Goal: Task Accomplishment & Management: Use online tool/utility

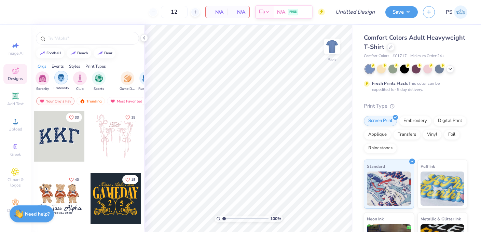
click at [61, 79] on img "filter for Fraternity" at bounding box center [61, 78] width 8 height 8
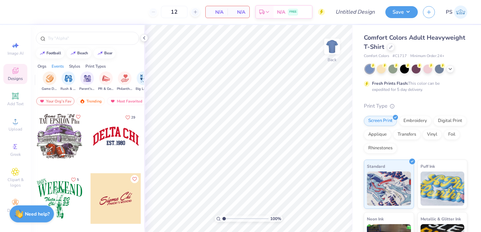
scroll to position [0, 93]
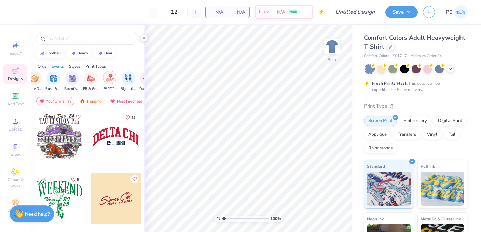
click at [111, 77] on img "filter for Philanthropy" at bounding box center [110, 78] width 8 height 8
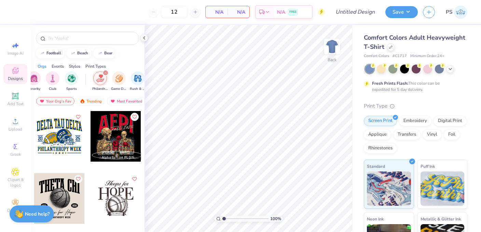
scroll to position [0, 0]
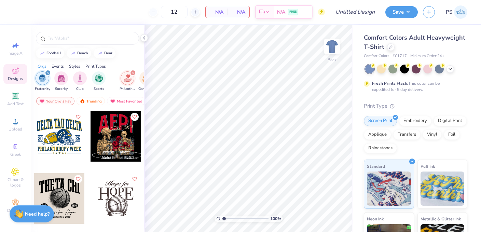
click at [59, 65] on div "Events" at bounding box center [58, 66] width 12 height 6
click at [74, 37] on input "text" at bounding box center [91, 38] width 88 height 7
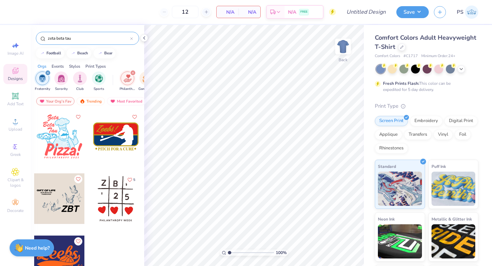
scroll to position [6, 0]
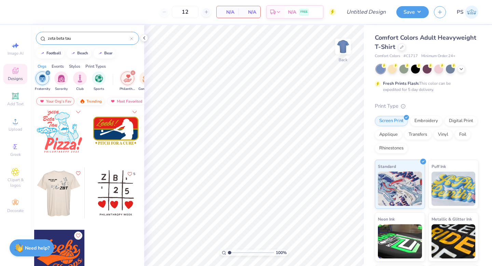
type input "zeta beta tau"
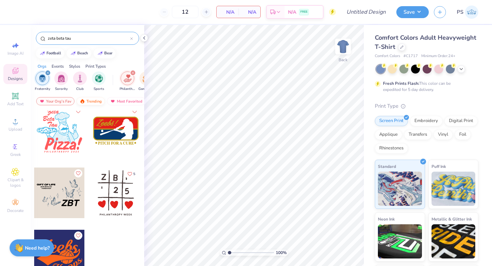
click at [84, 102] on img at bounding box center [82, 101] width 5 height 5
click at [130, 102] on div "Most Favorited" at bounding box center [126, 101] width 39 height 8
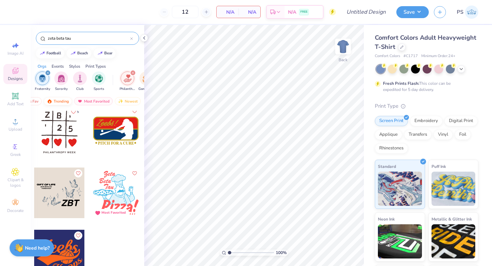
scroll to position [0, 40]
click at [129, 101] on div "Newest" at bounding box center [121, 101] width 26 height 8
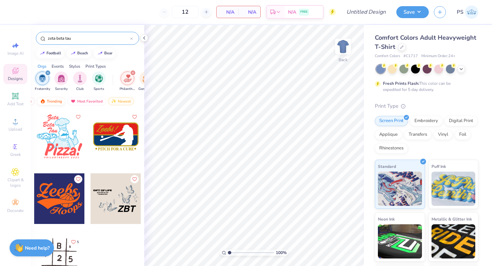
scroll to position [0, 0]
click at [15, 119] on icon at bounding box center [15, 121] width 5 height 5
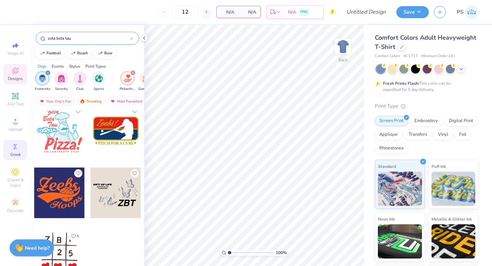
click at [16, 143] on icon at bounding box center [15, 147] width 8 height 8
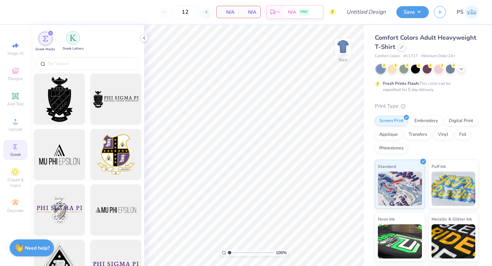
click at [73, 38] on img "filter for Greek Letters" at bounding box center [73, 38] width 7 height 7
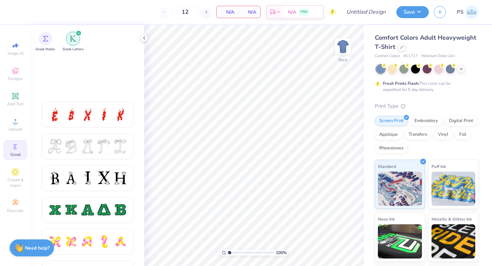
scroll to position [0, 0]
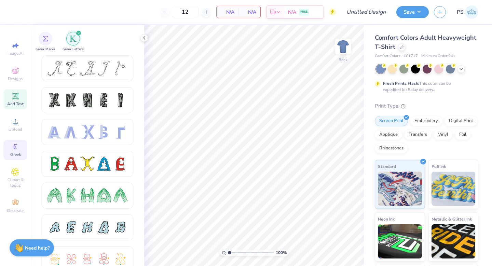
click at [13, 100] on div "Add Text" at bounding box center [15, 99] width 24 height 20
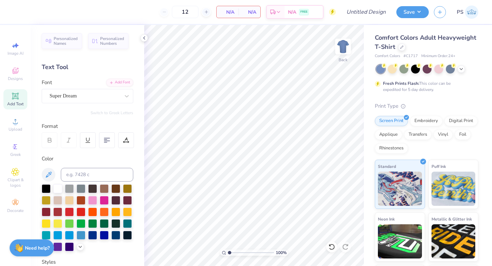
click at [14, 93] on icon at bounding box center [15, 96] width 8 height 8
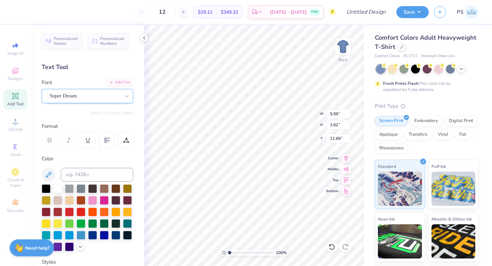
type textarea "T"
paste textarea
type textarea "ZBT"
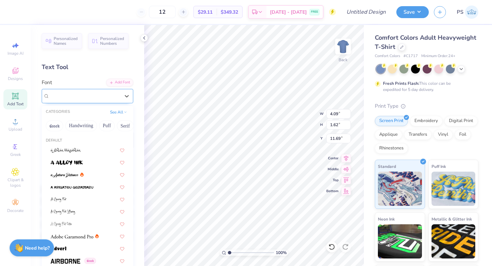
click at [76, 100] on div at bounding box center [85, 95] width 70 height 9
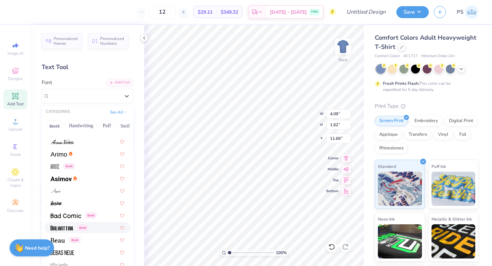
scroll to position [256, 0]
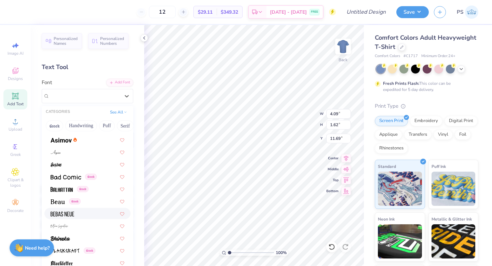
click at [89, 213] on div at bounding box center [88, 213] width 74 height 7
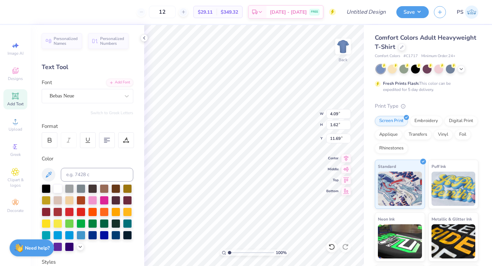
type input "2.52"
type input "3.37"
click at [12, 102] on span "Add Text" at bounding box center [15, 103] width 16 height 5
click at [59, 98] on div "Super Dream" at bounding box center [85, 96] width 72 height 11
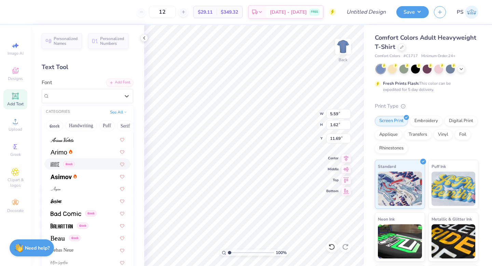
scroll to position [220, 0]
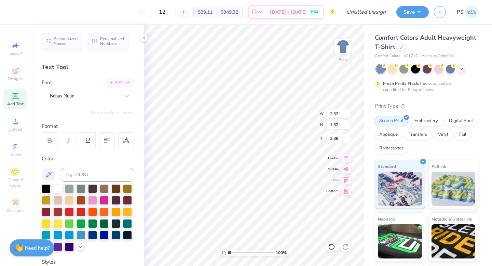
type input "2.52"
type input "3.38"
click at [15, 98] on icon at bounding box center [15, 95] width 5 height 5
type input "5.59"
type input "11.69"
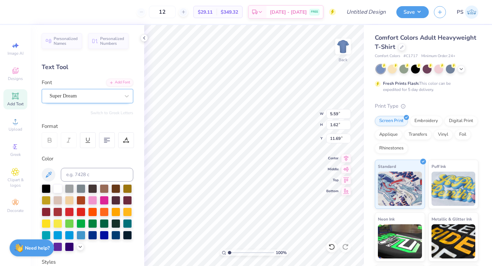
click at [102, 95] on div "Super Dream" at bounding box center [85, 96] width 72 height 11
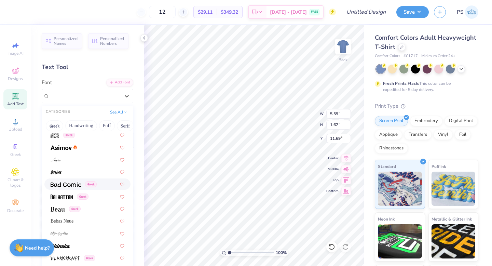
scroll to position [257, 0]
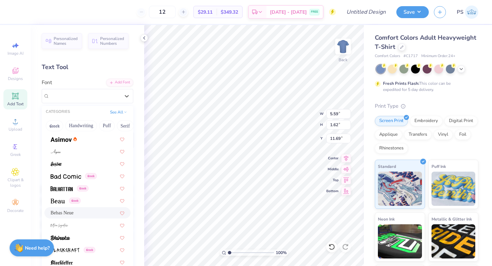
click at [81, 213] on div "Bebas Neue" at bounding box center [88, 212] width 74 height 7
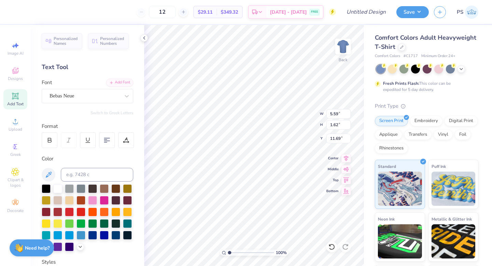
type textarea "San [PERSON_NAME] obispo"
type input "2.19"
type input "1.40"
type input "5.25"
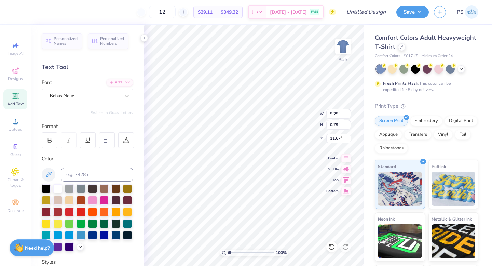
type input "0.79"
type input "5.51"
type input "5.48"
type input "5.52"
click at [347, 39] on img at bounding box center [343, 46] width 27 height 27
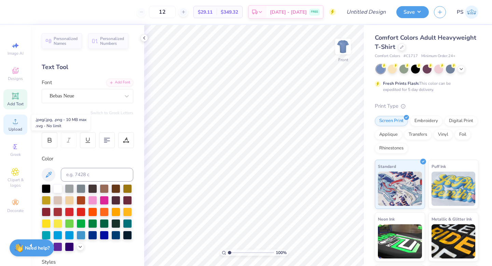
click at [14, 123] on icon at bounding box center [15, 121] width 5 height 5
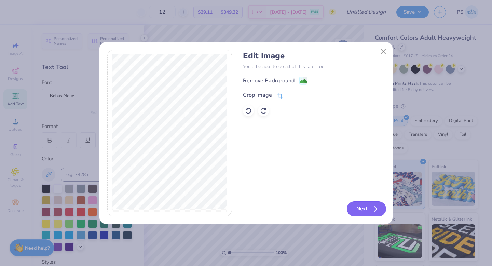
click at [369, 213] on button "Next" at bounding box center [366, 208] width 39 height 15
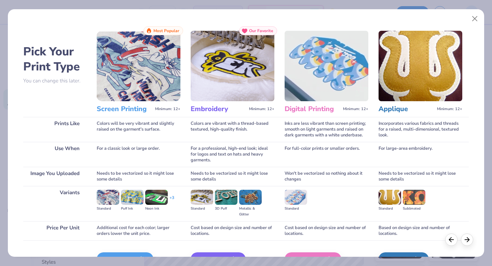
click at [139, 72] on img at bounding box center [139, 66] width 84 height 70
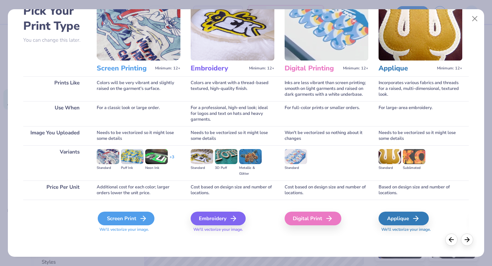
click at [138, 220] on div "Screen Print" at bounding box center [126, 219] width 57 height 14
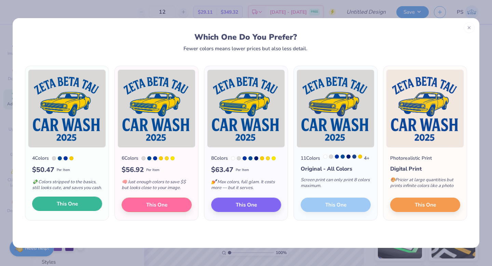
click at [85, 211] on button "This One" at bounding box center [67, 204] width 70 height 14
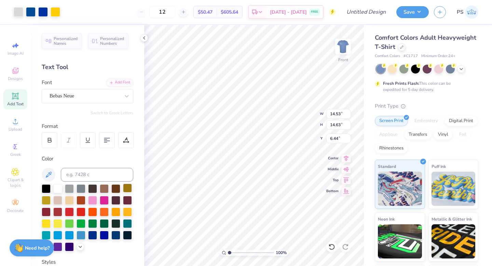
type input "10.97"
type input "11.04"
type input "5.06"
type input "9.29"
type input "9.35"
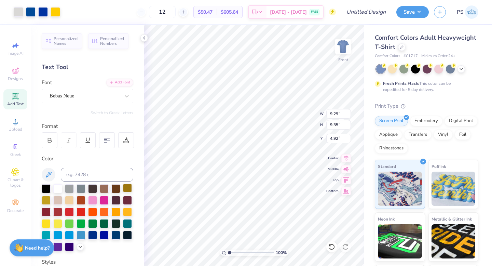
type input "4.92"
type input "4.97"
type input "11.65"
type input "11.72"
type input "3.36"
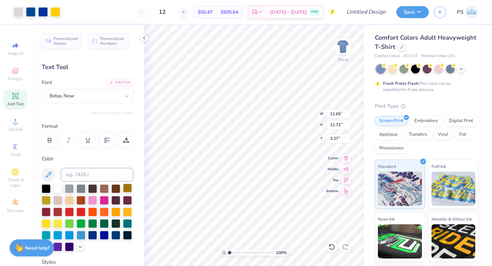
type input "3.37"
type input "3.39"
click at [347, 39] on div at bounding box center [343, 46] width 31 height 31
click at [96, 95] on div "Bebas Neue" at bounding box center [85, 96] width 72 height 11
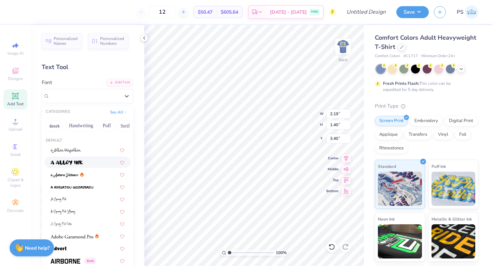
click at [80, 161] on img at bounding box center [67, 162] width 32 height 5
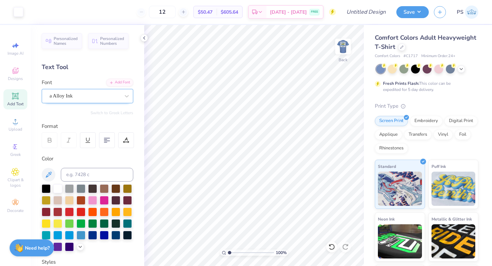
click at [101, 96] on div "a Alloy Ink" at bounding box center [85, 96] width 72 height 11
click at [80, 95] on div "a Alloy Ink" at bounding box center [85, 96] width 72 height 11
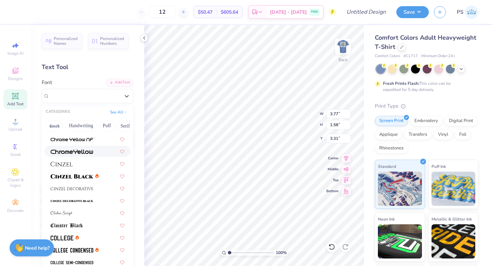
scroll to position [800, 0]
click at [77, 164] on div at bounding box center [88, 162] width 74 height 7
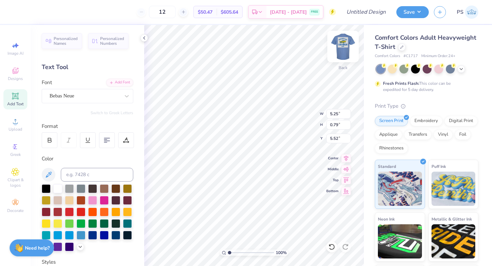
click at [337, 52] on img at bounding box center [343, 46] width 27 height 27
type input "4.91"
type input "11.00"
type input "11.07"
type input "4.42"
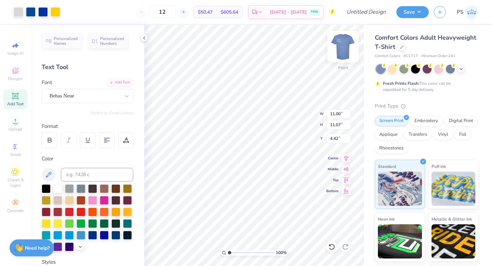
type input "8.45"
type input "6.88"
click at [344, 42] on img at bounding box center [343, 46] width 27 height 27
type input "4.81"
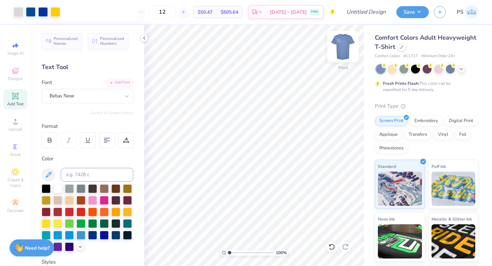
click at [338, 53] on img at bounding box center [343, 46] width 27 height 27
click at [338, 53] on img at bounding box center [344, 47] width 14 height 14
click at [338, 53] on img at bounding box center [343, 46] width 27 height 27
click at [338, 53] on img at bounding box center [344, 47] width 14 height 14
click at [450, 68] on div at bounding box center [450, 68] width 9 height 9
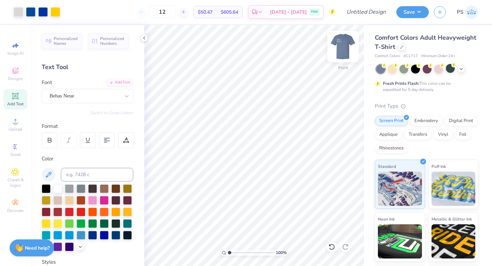
click at [344, 47] on img at bounding box center [343, 46] width 27 height 27
click at [345, 47] on img at bounding box center [343, 46] width 27 height 27
click at [389, 67] on div at bounding box center [392, 68] width 9 height 9
click at [340, 50] on img at bounding box center [343, 46] width 27 height 27
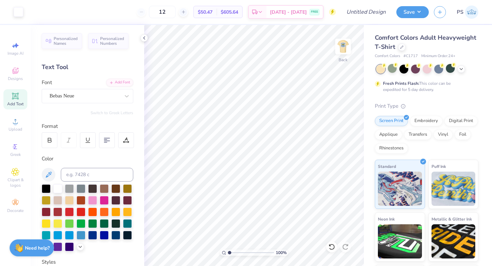
click at [340, 50] on img at bounding box center [344, 47] width 14 height 14
click at [439, 69] on div at bounding box center [439, 68] width 9 height 9
click at [344, 49] on img at bounding box center [343, 46] width 27 height 27
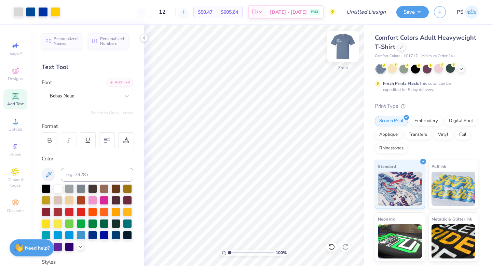
click at [347, 46] on img at bounding box center [343, 46] width 27 height 27
click at [340, 46] on img at bounding box center [343, 46] width 27 height 27
click at [340, 46] on img at bounding box center [344, 47] width 14 height 14
type input "4.83"
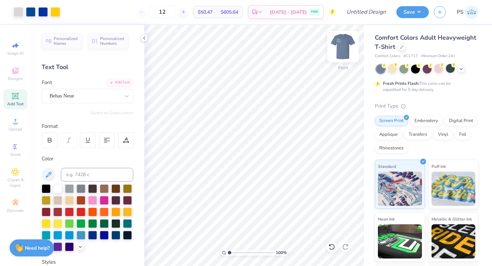
click at [343, 40] on img at bounding box center [343, 46] width 27 height 27
click at [338, 47] on img at bounding box center [343, 46] width 27 height 27
click at [344, 46] on img at bounding box center [343, 46] width 27 height 27
click at [344, 46] on img at bounding box center [344, 47] width 14 height 14
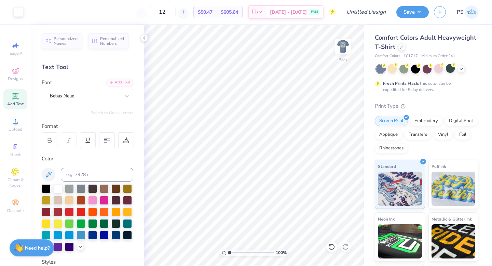
click at [344, 46] on img at bounding box center [344, 47] width 14 height 14
click at [344, 47] on img at bounding box center [343, 46] width 27 height 27
click at [344, 47] on img at bounding box center [344, 47] width 14 height 14
click at [344, 43] on img at bounding box center [343, 46] width 27 height 27
click at [343, 45] on div "Almost there" at bounding box center [318, 145] width 348 height 241
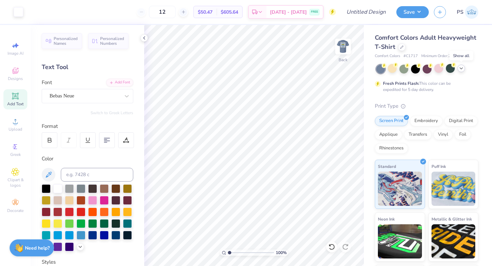
click at [458, 69] on div at bounding box center [462, 69] width 8 height 8
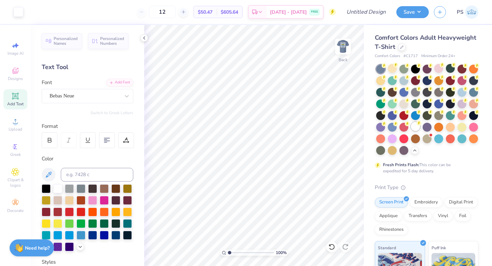
click at [415, 128] on div at bounding box center [415, 126] width 9 height 9
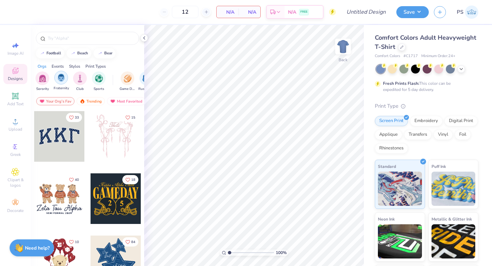
click at [62, 77] on img "filter for Fraternity" at bounding box center [61, 78] width 8 height 8
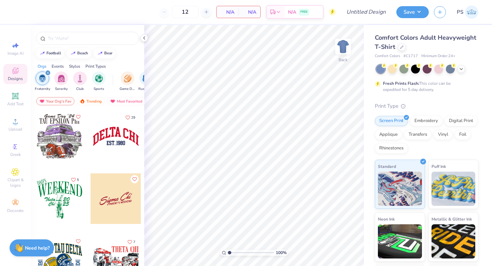
click at [69, 78] on div "Fraternity Sorority Club Sports" at bounding box center [75, 81] width 78 height 20
click at [60, 78] on img "filter for Sorority" at bounding box center [61, 78] width 8 height 8
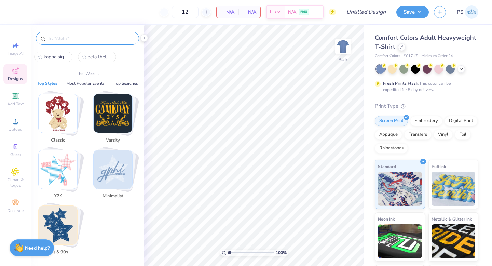
click at [70, 38] on input "text" at bounding box center [91, 38] width 88 height 7
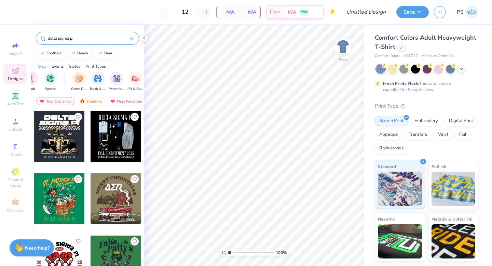
scroll to position [0, 49]
type input "delta sigma pi"
click at [93, 80] on img "filter for Rush & Bid" at bounding box center [97, 78] width 8 height 8
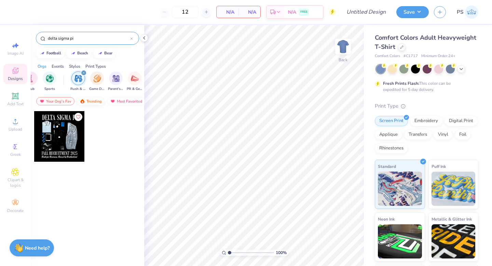
click at [84, 99] on img at bounding box center [82, 101] width 5 height 5
click at [81, 71] on div "filter for Rush & Bid" at bounding box center [84, 73] width 6 height 6
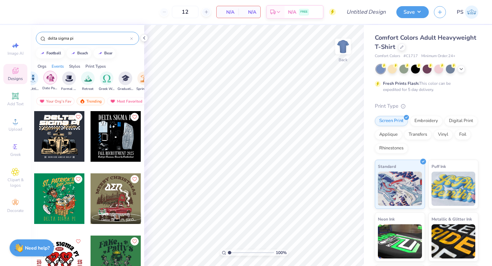
scroll to position [0, 196]
click at [102, 80] on img "filter for Greek Week" at bounding box center [101, 78] width 8 height 8
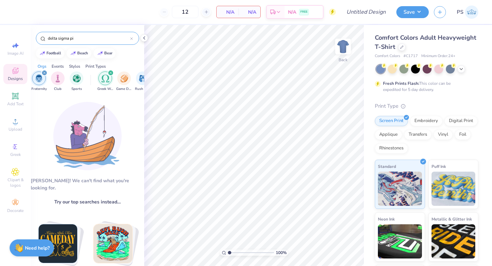
scroll to position [0, 24]
click at [109, 73] on icon "filter for Greek Week" at bounding box center [109, 72] width 3 height 3
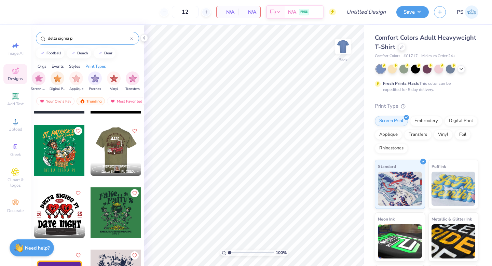
scroll to position [68, 0]
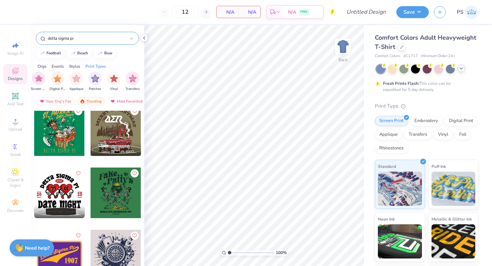
click at [459, 70] on icon at bounding box center [461, 68] width 5 height 5
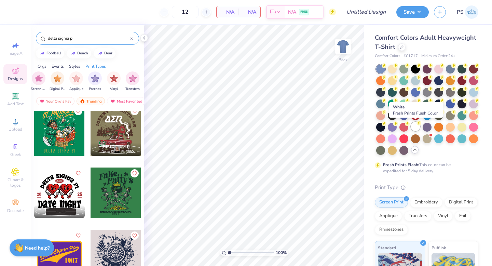
click at [414, 129] on div at bounding box center [415, 126] width 9 height 9
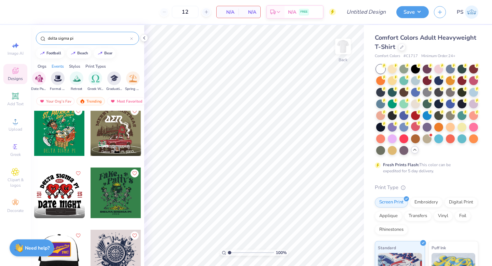
click at [34, 255] on div at bounding box center [9, 255] width 51 height 51
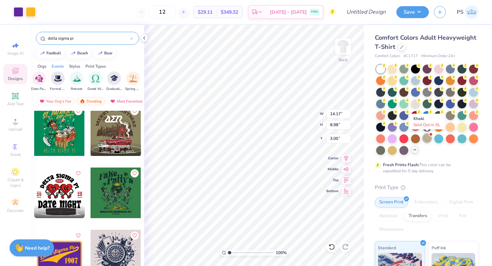
click at [426, 138] on div at bounding box center [427, 138] width 9 height 9
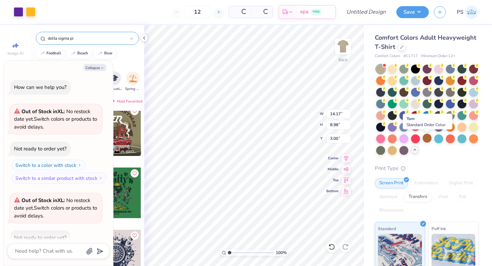
scroll to position [38, 0]
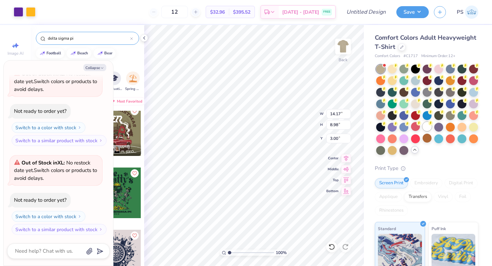
click at [430, 126] on div at bounding box center [427, 126] width 9 height 9
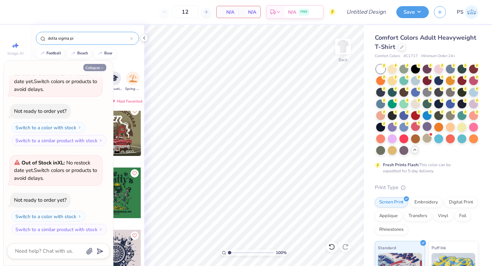
click at [103, 66] on button "Collapse" at bounding box center [94, 67] width 23 height 7
type textarea "x"
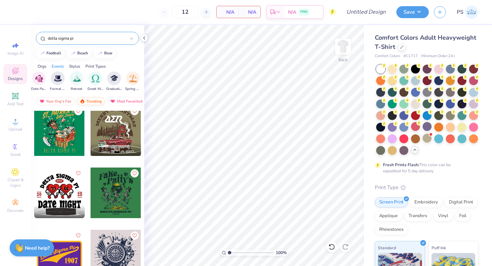
click at [87, 100] on div "Trending" at bounding box center [91, 101] width 28 height 8
click at [89, 100] on div "Trending" at bounding box center [91, 101] width 28 height 8
click at [118, 101] on div "Most Favorited" at bounding box center [126, 101] width 39 height 8
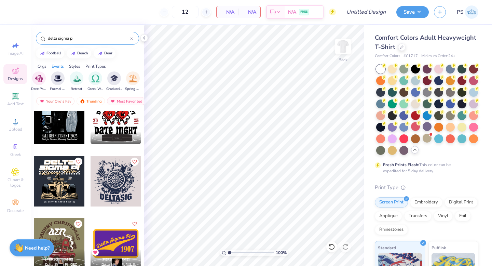
scroll to position [0, 0]
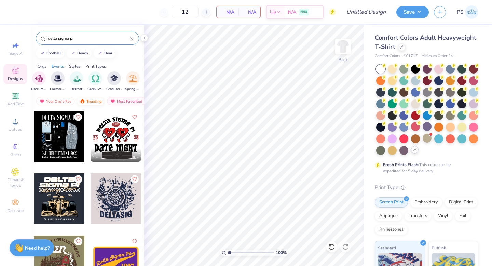
click at [92, 101] on div "Trending" at bounding box center [91, 101] width 28 height 8
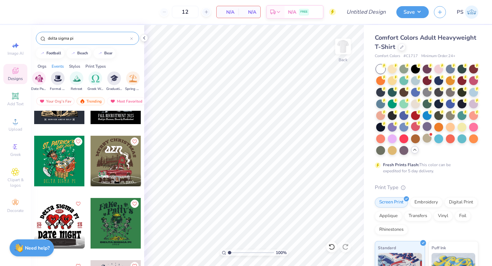
scroll to position [68, 0]
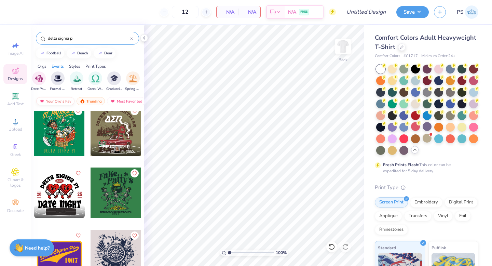
click at [60, 103] on div "Your Org's Fav" at bounding box center [55, 101] width 38 height 8
click at [121, 101] on div "Newest" at bounding box center [121, 101] width 26 height 8
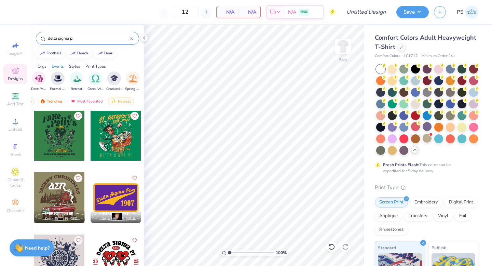
scroll to position [68, 0]
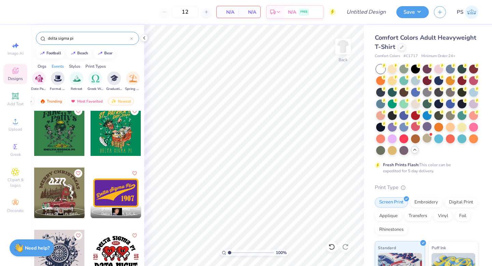
click at [74, 246] on div at bounding box center [59, 255] width 51 height 51
click at [347, 44] on img at bounding box center [343, 46] width 27 height 27
click at [342, 44] on img at bounding box center [343, 46] width 27 height 27
click at [16, 151] on div "Greek" at bounding box center [15, 150] width 24 height 20
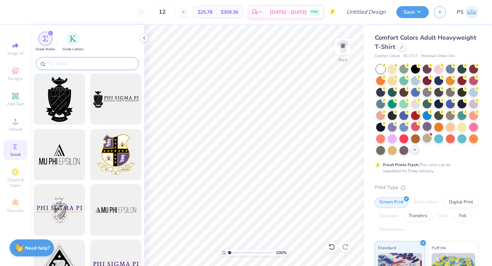
click at [68, 63] on input "text" at bounding box center [91, 63] width 88 height 7
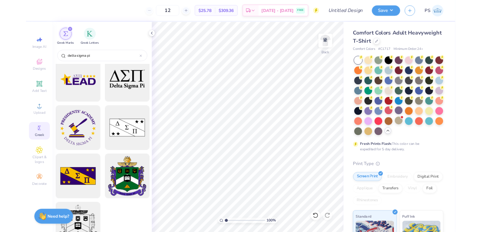
scroll to position [233, 0]
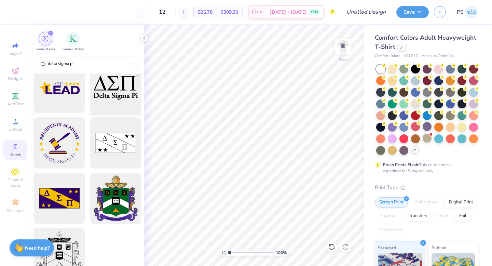
type input "delta sigma pi"
click at [104, 97] on div at bounding box center [116, 88] width 56 height 56
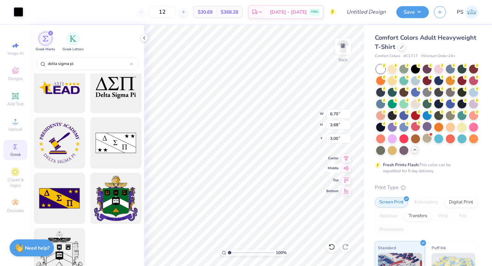
type input "6.70"
type input "3.68"
type input "3.25"
type input "3.38"
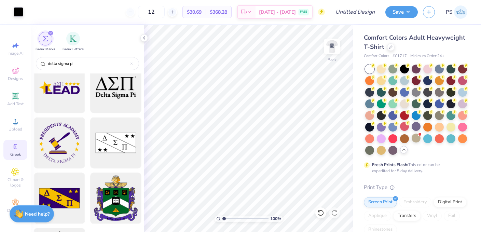
click at [50, 34] on icon "filter for Greek Marks" at bounding box center [51, 33] width 2 height 2
click at [50, 32] on icon "filter for Greek Marks" at bounding box center [50, 33] width 3 height 3
click at [12, 48] on icon at bounding box center [15, 45] width 8 height 8
select select "4"
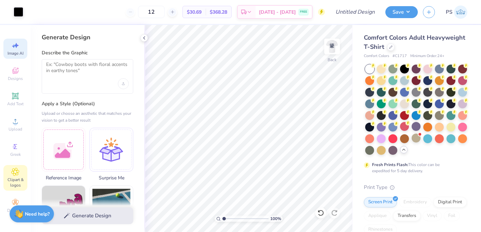
click at [14, 174] on icon at bounding box center [15, 172] width 8 height 8
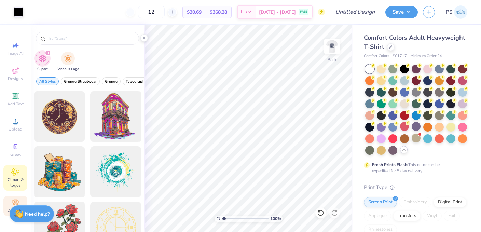
click at [14, 200] on circle at bounding box center [15, 201] width 4 height 4
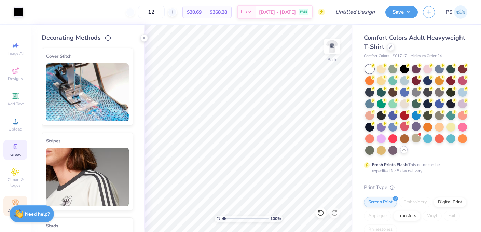
click at [15, 152] on span "Greek" at bounding box center [15, 154] width 11 height 5
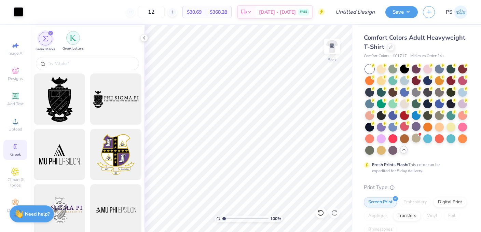
click at [72, 44] on div "filter for Greek Letters" at bounding box center [73, 38] width 14 height 14
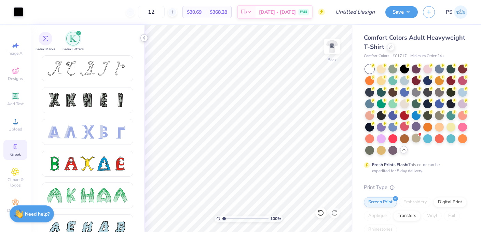
click at [145, 38] on icon at bounding box center [144, 37] width 5 height 5
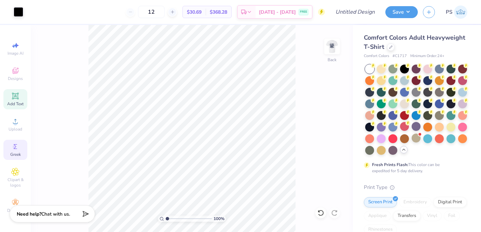
click at [14, 98] on icon at bounding box center [15, 96] width 6 height 6
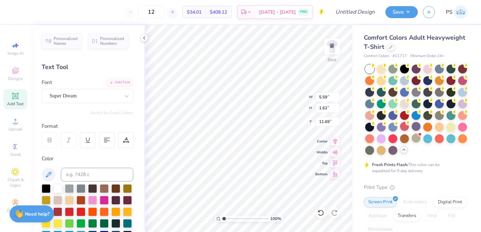
scroll to position [0, 3]
type textarea "kappa mu chapter est. 1983"
type input "12.56"
type input "0.92"
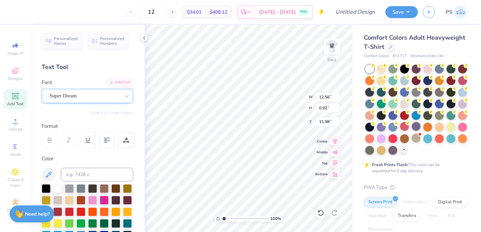
click at [67, 95] on div "Super Dream" at bounding box center [85, 96] width 72 height 11
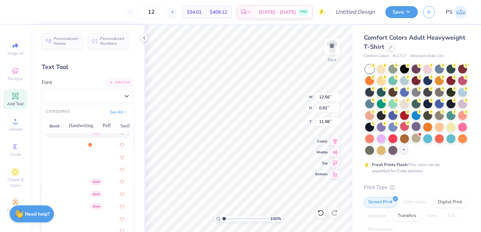
scroll to position [352, 0]
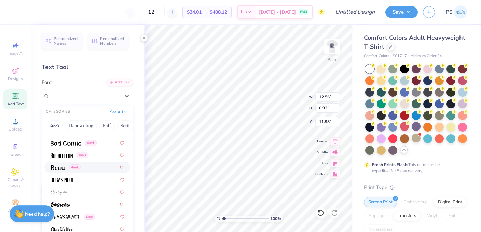
click at [60, 167] on img at bounding box center [58, 168] width 14 height 5
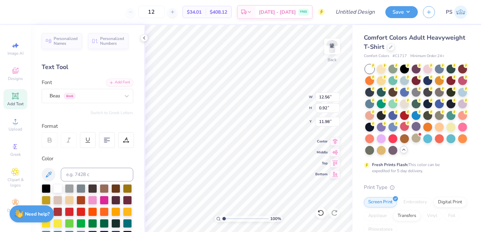
type input "11.76"
type input "0.91"
type input "11.99"
click at [371, 128] on div at bounding box center [370, 126] width 9 height 9
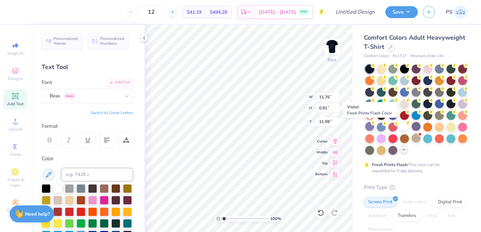
type input "12.56"
type input "0.92"
type input "11.98"
click at [404, 130] on div at bounding box center [404, 126] width 9 height 9
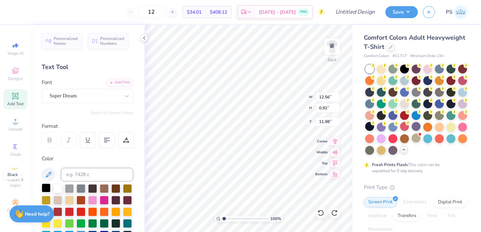
click at [47, 188] on div at bounding box center [46, 188] width 9 height 9
click at [55, 100] on div at bounding box center [85, 95] width 70 height 9
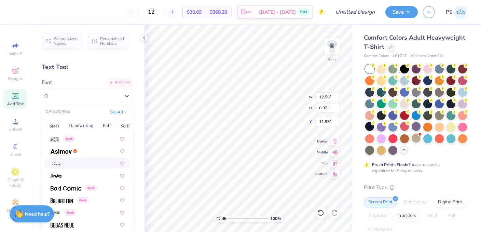
scroll to position [342, 0]
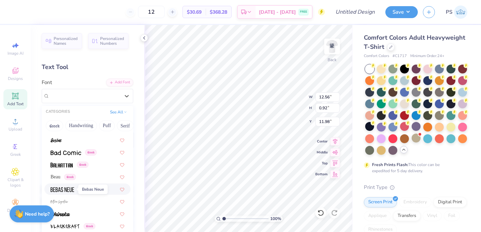
click at [72, 188] on img at bounding box center [63, 189] width 24 height 5
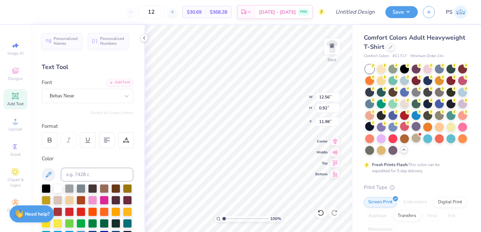
type input "8.73"
type input "0.71"
type input "12.09"
type input "7.94"
type input "5.87"
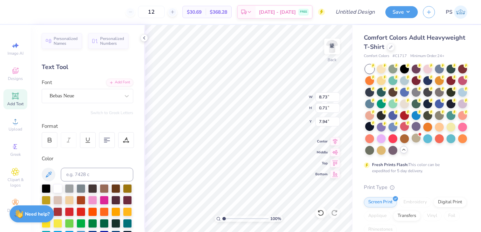
type input "0.48"
type input "7.82"
type input "9.77"
type input "0.79"
type input "12.87"
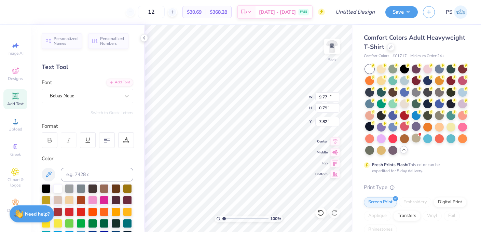
type input "1.04"
type input "8.48"
click at [339, 45] on img at bounding box center [332, 46] width 27 height 27
click at [334, 46] on img at bounding box center [332, 46] width 27 height 27
click at [335, 42] on img at bounding box center [332, 46] width 27 height 27
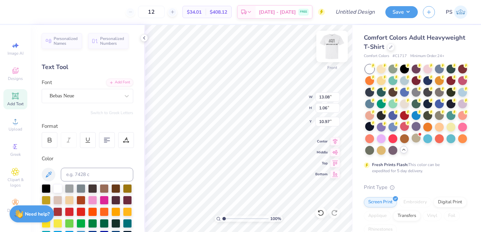
type input "18.90"
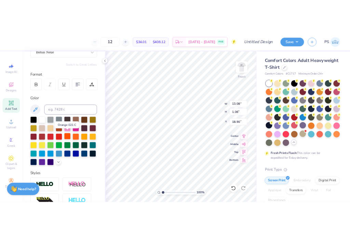
scroll to position [79, 0]
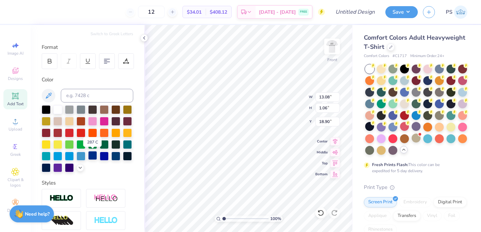
click at [96, 154] on div at bounding box center [92, 155] width 9 height 9
click at [118, 156] on div at bounding box center [115, 155] width 9 height 9
type input "8.67"
type input "0.70"
type input "4.69"
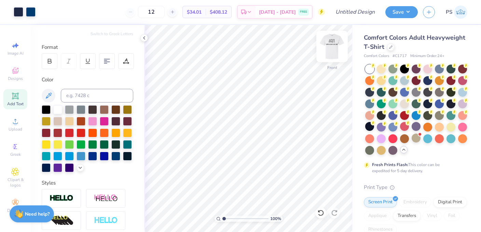
click at [338, 45] on img at bounding box center [332, 46] width 27 height 27
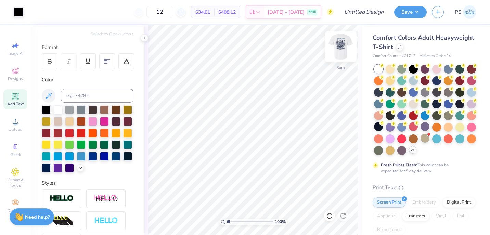
click at [336, 47] on img at bounding box center [340, 46] width 27 height 27
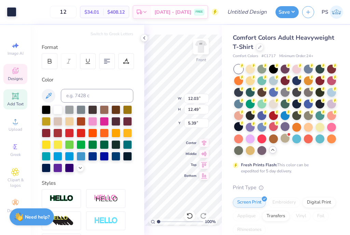
type input "8.67"
type input "0.70"
type input "4.69"
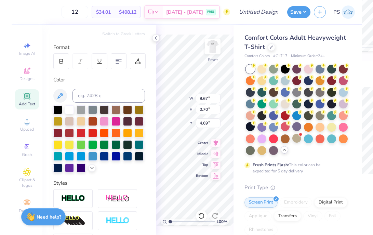
scroll to position [0, 3]
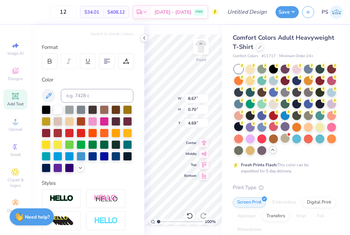
type textarea "kappa mu chapter est. 1984"
click at [284, 44] on div "Comfort Colors Adult Heavyweight T-Shirt" at bounding box center [285, 42] width 104 height 18
type input "8.70"
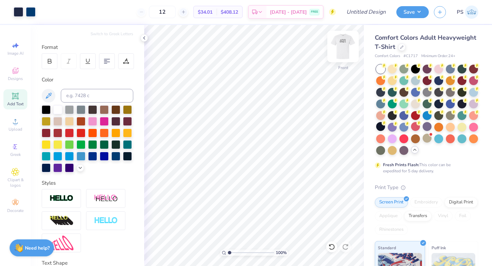
click at [346, 47] on img at bounding box center [343, 46] width 27 height 27
click at [343, 45] on img at bounding box center [343, 46] width 27 height 27
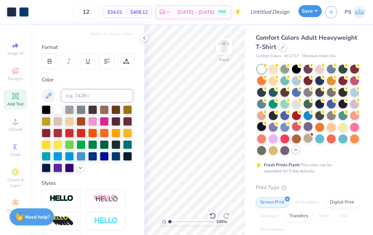
click at [316, 11] on button "Save" at bounding box center [310, 11] width 23 height 12
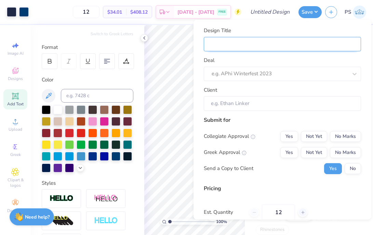
click at [233, 45] on input "Design Title" at bounding box center [282, 44] width 157 height 15
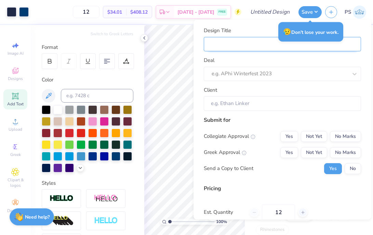
type input "d"
type input "de"
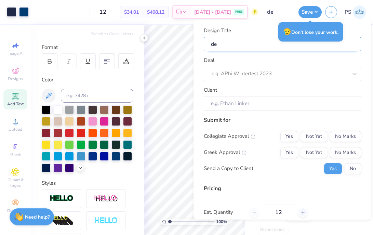
type input "del"
type input "delt"
type input "delta"
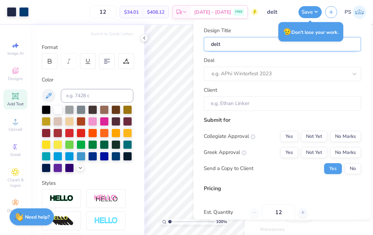
type input "delta"
type input "delta s"
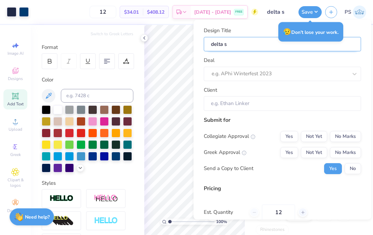
type input "delta si"
type input "delta sig"
type input "delta sigm"
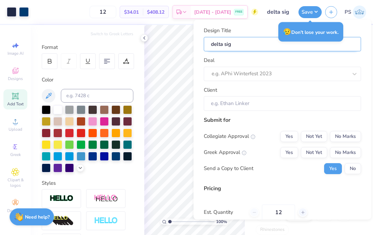
type input "delta sigm"
type input "delta sigma"
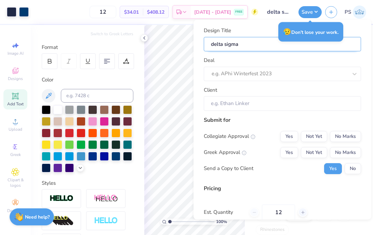
type input "delta sigma p"
type input "delta sigma pi"
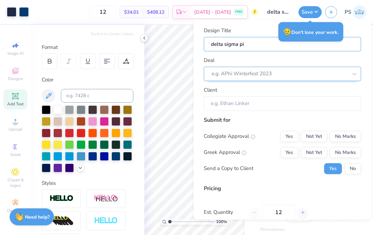
type input "delta sigma pi"
click at [220, 71] on div at bounding box center [280, 73] width 136 height 9
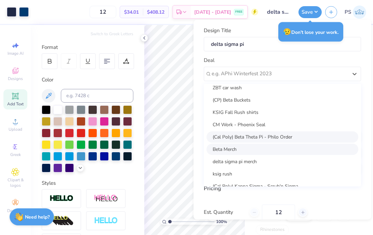
scroll to position [13, 0]
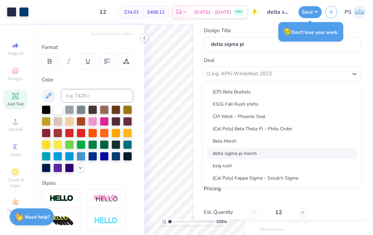
click at [263, 154] on div "delta sigma pi merch" at bounding box center [283, 152] width 152 height 11
type input "Chloe Shephrd"
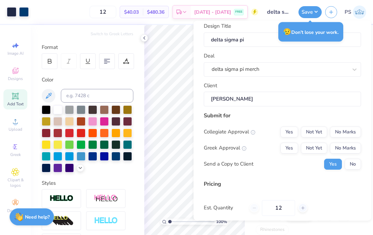
scroll to position [6, 0]
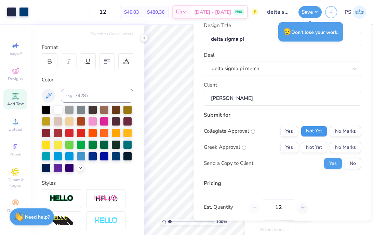
click at [319, 130] on button "Not Yet" at bounding box center [314, 131] width 26 height 11
click at [317, 145] on button "Not Yet" at bounding box center [314, 147] width 26 height 11
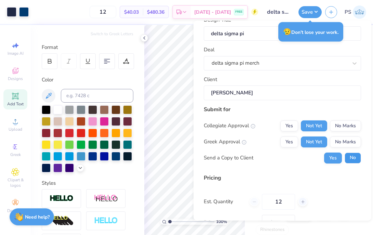
click at [351, 159] on button "No" at bounding box center [353, 157] width 16 height 11
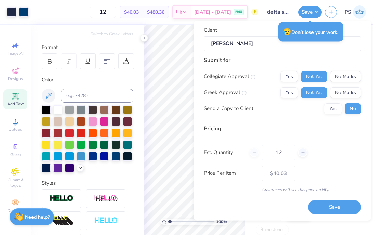
scroll to position [61, 0]
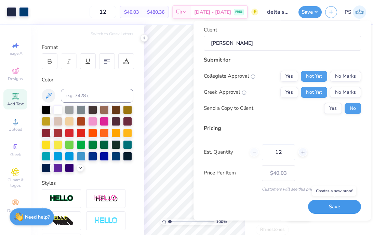
click at [326, 208] on button "Save" at bounding box center [334, 207] width 53 height 14
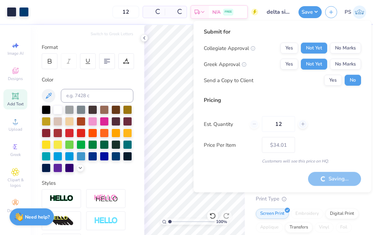
type input "– –"
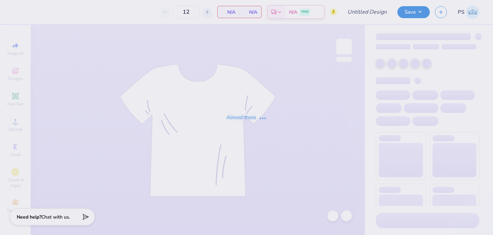
type input "delta sigma pi"
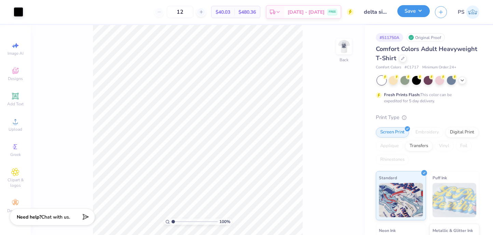
click at [415, 14] on button "Save" at bounding box center [414, 11] width 32 height 12
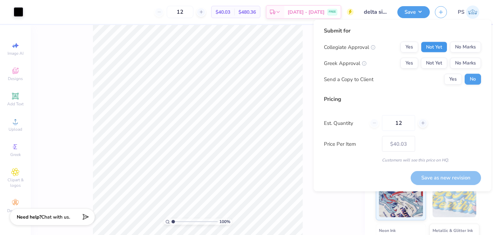
click at [439, 48] on button "Not Yet" at bounding box center [434, 47] width 26 height 11
click at [439, 60] on button "Not Yet" at bounding box center [434, 63] width 26 height 11
click at [431, 180] on button "Save as new revision" at bounding box center [446, 178] width 70 height 14
type input "$40.03"
click at [444, 13] on icon "button" at bounding box center [441, 11] width 6 height 6
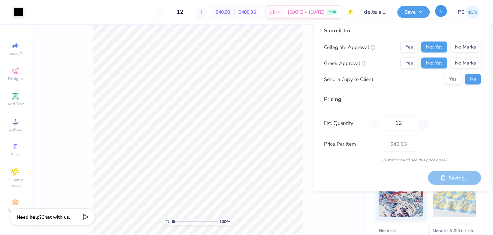
type input "– –"
type input "$NaN"
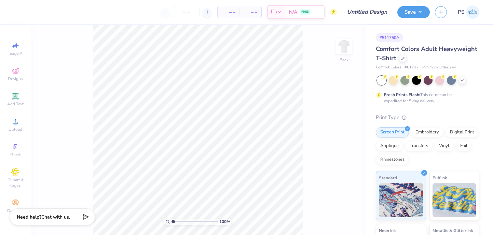
type input "delta sigma pi"
type input "12"
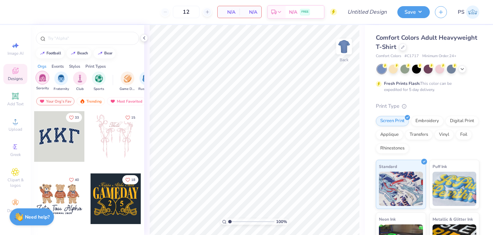
click at [45, 78] on img "filter for Sorority" at bounding box center [43, 78] width 8 height 8
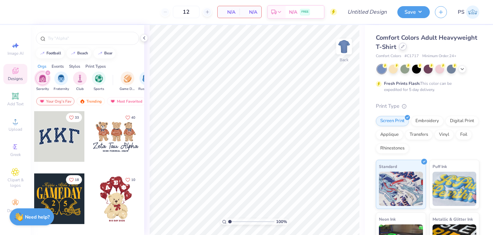
click at [404, 47] on icon at bounding box center [402, 46] width 3 height 3
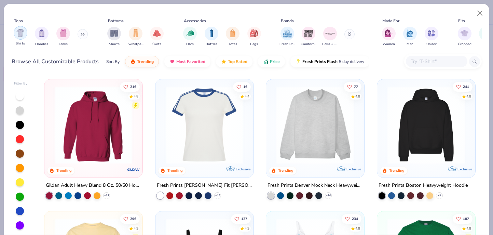
click at [19, 37] on div "filter for Shirts" at bounding box center [21, 33] width 14 height 14
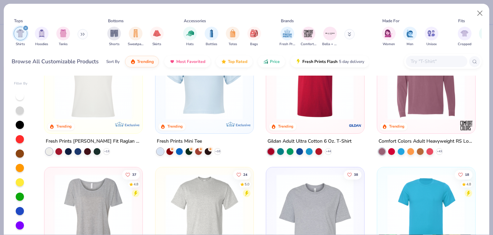
scroll to position [76, 0]
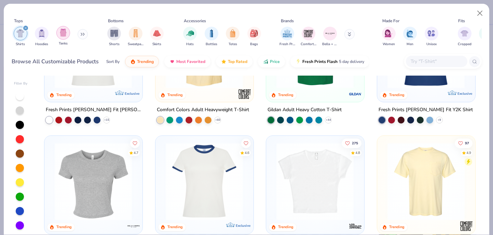
click at [63, 32] on img "filter for Tanks" at bounding box center [64, 33] width 8 height 8
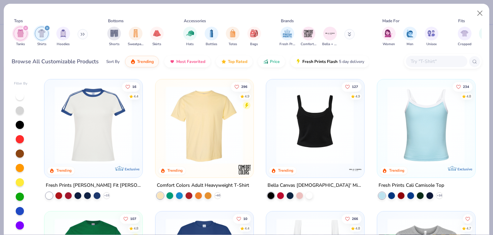
click at [426, 144] on img at bounding box center [426, 125] width 84 height 78
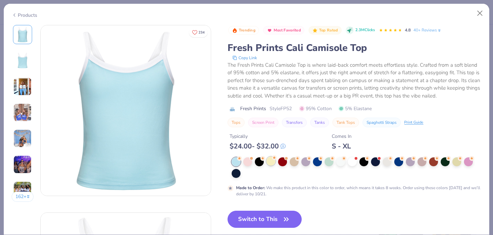
click at [242, 157] on circle at bounding box center [239, 158] width 5 height 5
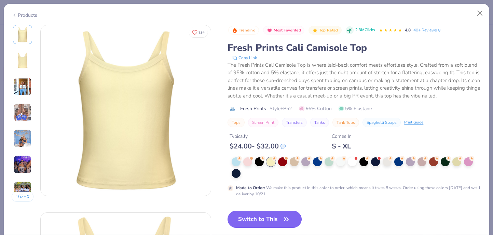
click at [261, 219] on button "Switch to This" at bounding box center [265, 219] width 74 height 17
type input "50"
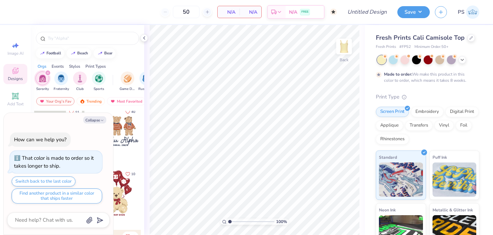
scroll to position [6, 0]
click at [92, 121] on button "Collapse" at bounding box center [94, 119] width 23 height 7
type textarea "x"
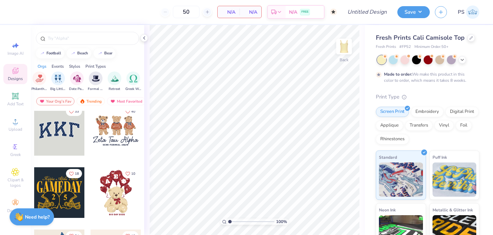
scroll to position [0, 0]
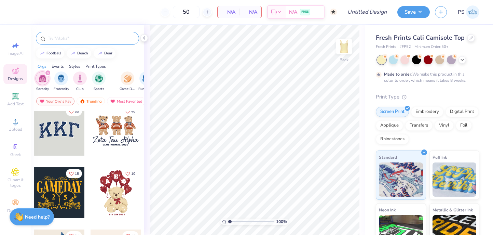
click at [55, 38] on input "text" at bounding box center [91, 38] width 88 height 7
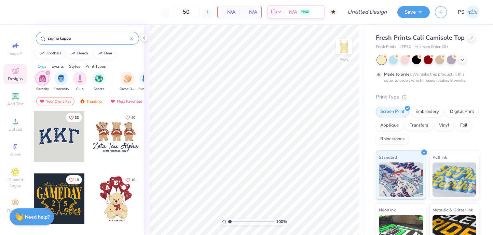
type input "sigma kappa"
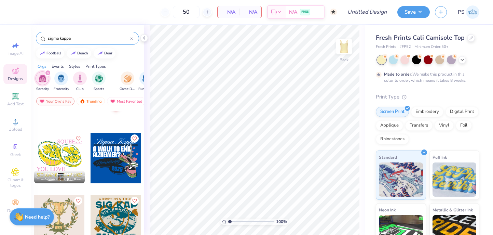
scroll to position [228, 0]
click at [72, 157] on div at bounding box center [59, 157] width 51 height 51
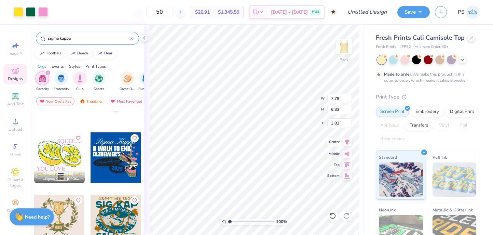
type input "2.50"
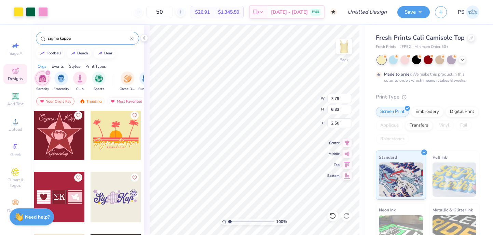
scroll to position [1053, 0]
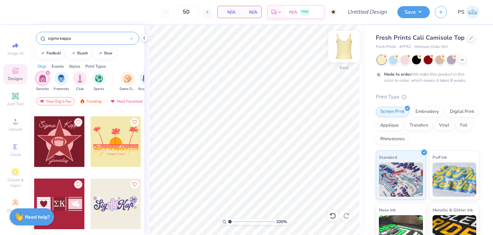
click at [343, 44] on img at bounding box center [344, 46] width 27 height 27
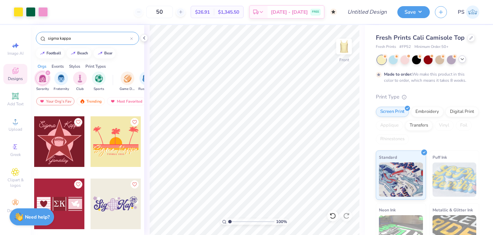
click at [462, 57] on icon at bounding box center [462, 58] width 5 height 5
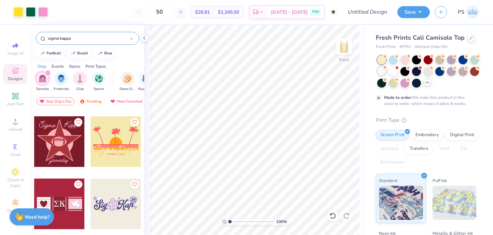
click at [380, 70] on div at bounding box center [382, 70] width 9 height 9
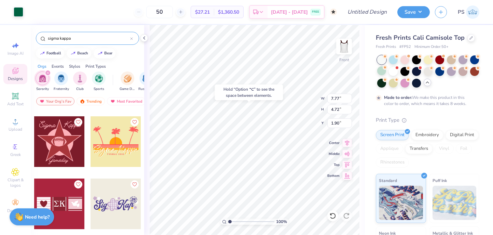
type input "1.90"
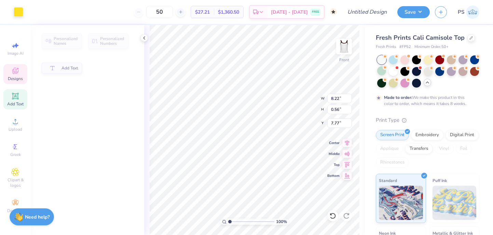
type input "7.78"
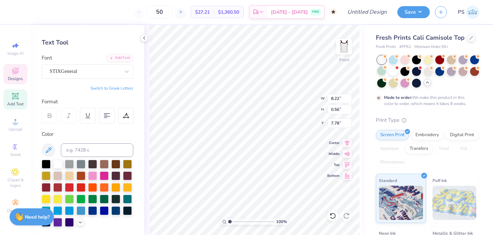
scroll to position [25, 0]
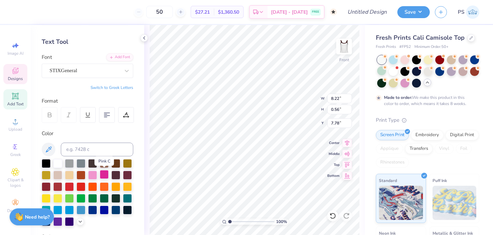
click at [105, 176] on div at bounding box center [104, 174] width 9 height 9
click at [95, 175] on div at bounding box center [92, 174] width 9 height 9
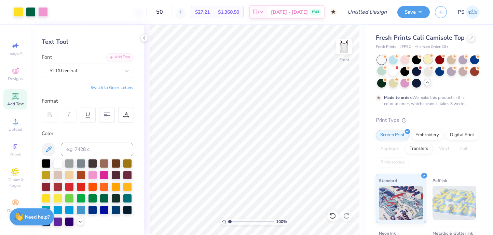
click at [430, 63] on div at bounding box center [428, 59] width 9 height 9
click at [341, 47] on img at bounding box center [344, 46] width 27 height 27
click at [15, 96] on icon at bounding box center [15, 95] width 5 height 5
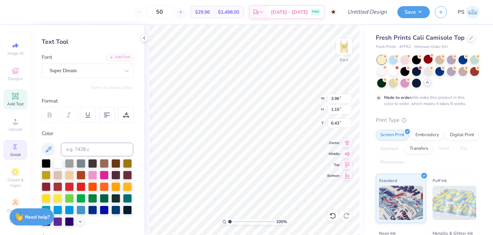
click at [17, 155] on span "Greek" at bounding box center [15, 154] width 11 height 5
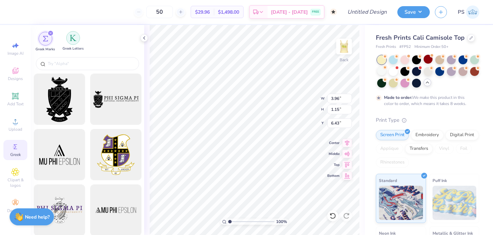
click at [69, 42] on div "filter for Greek Letters" at bounding box center [73, 38] width 14 height 14
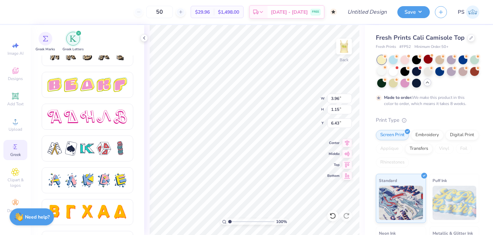
scroll to position [1187, 0]
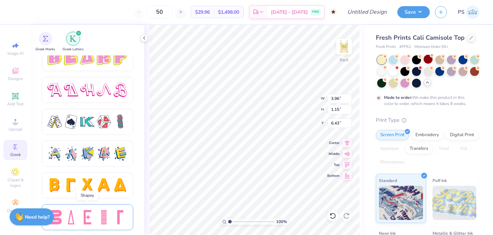
click at [88, 221] on div at bounding box center [87, 217] width 14 height 14
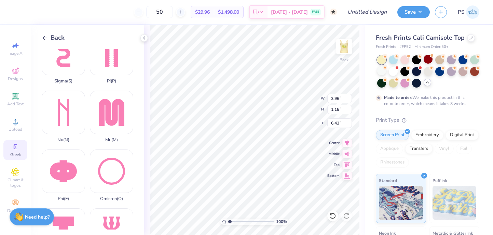
scroll to position [324, 0]
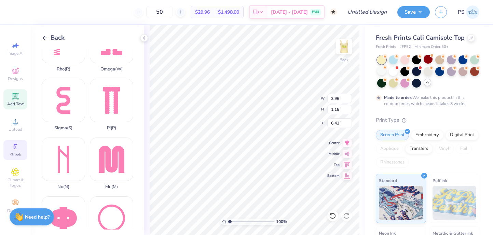
click at [17, 98] on icon at bounding box center [15, 95] width 5 height 5
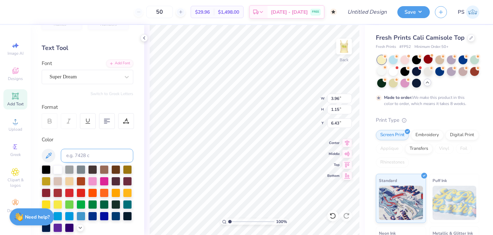
scroll to position [24, 0]
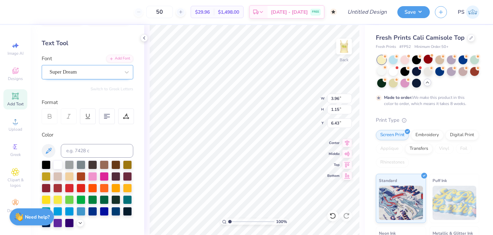
click at [109, 67] on div at bounding box center [85, 71] width 70 height 9
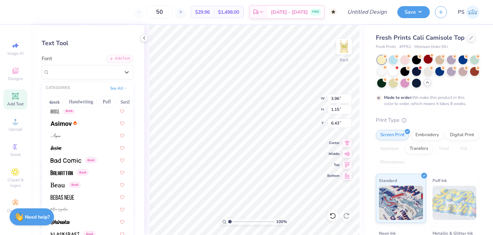
scroll to position [210, 0]
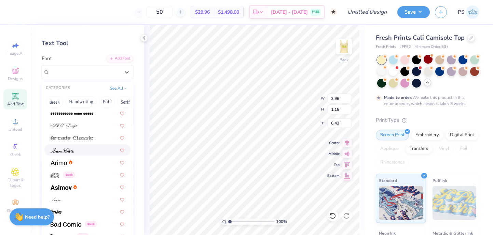
click at [79, 148] on div at bounding box center [88, 149] width 74 height 7
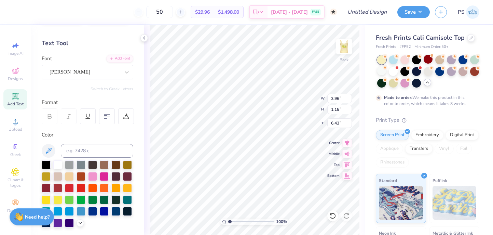
type input "4.37"
type input "1.40"
type input "6.30"
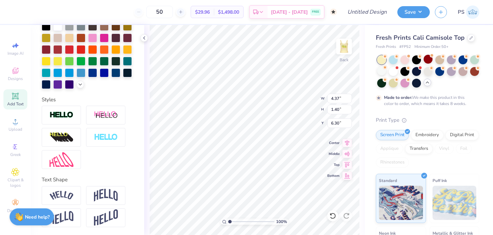
type input "3.61"
type textarea "Sigma Kappa"
type input "3.96"
type input "1.15"
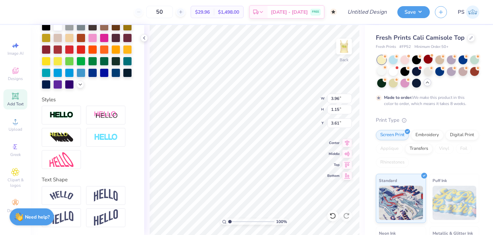
type input "6.43"
type input "1.70"
type input "1.71"
click at [344, 48] on img at bounding box center [344, 46] width 27 height 27
click at [344, 48] on img at bounding box center [345, 47] width 14 height 14
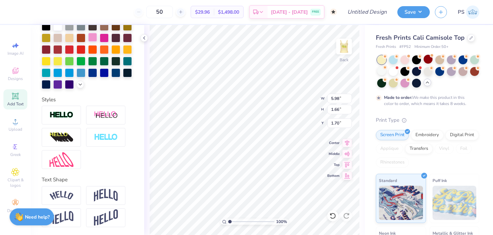
click at [95, 37] on div at bounding box center [92, 37] width 9 height 9
click at [344, 49] on img at bounding box center [344, 46] width 27 height 27
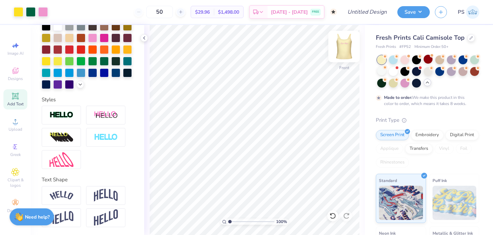
click at [344, 50] on img at bounding box center [344, 46] width 27 height 27
type input "1.69"
click at [350, 49] on img at bounding box center [344, 46] width 27 height 27
click at [347, 45] on img at bounding box center [344, 46] width 27 height 27
click at [344, 52] on img at bounding box center [344, 46] width 27 height 27
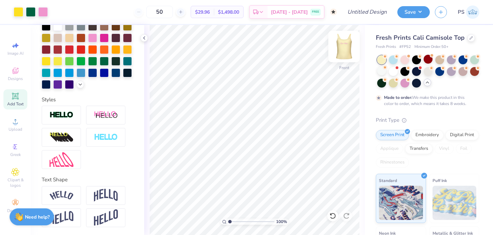
click at [343, 42] on img at bounding box center [344, 46] width 27 height 27
